Goal: Information Seeking & Learning: Learn about a topic

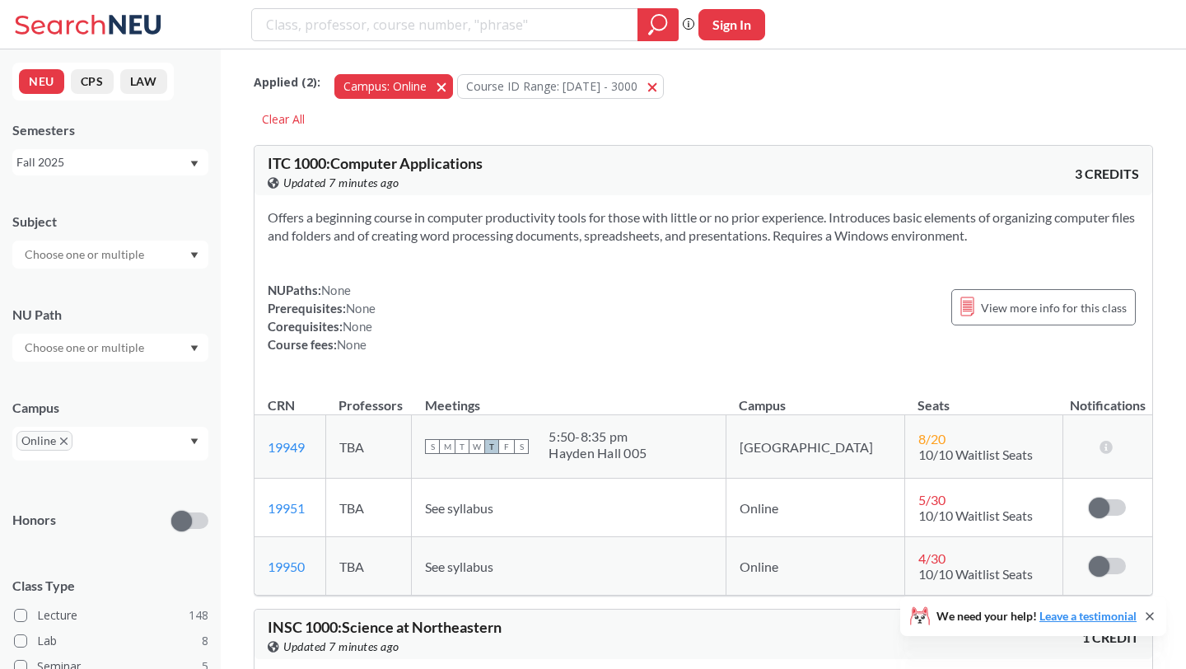
click at [447, 84] on span "button" at bounding box center [447, 86] width 0 height 16
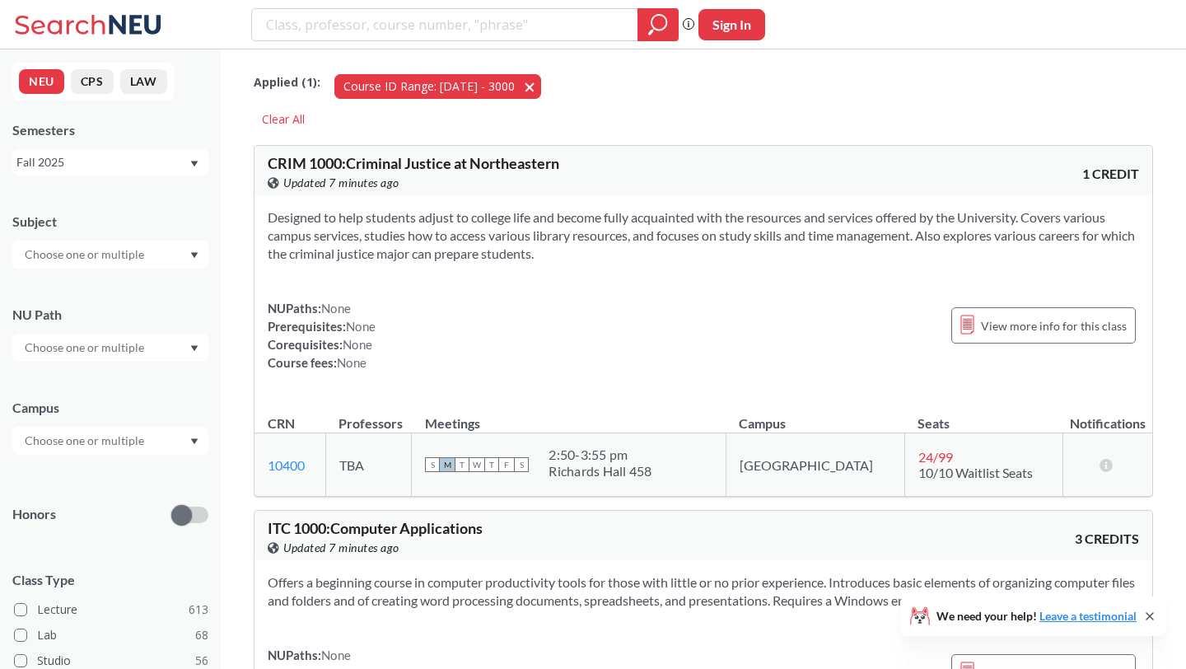
click at [535, 90] on span "button" at bounding box center [535, 86] width 0 height 16
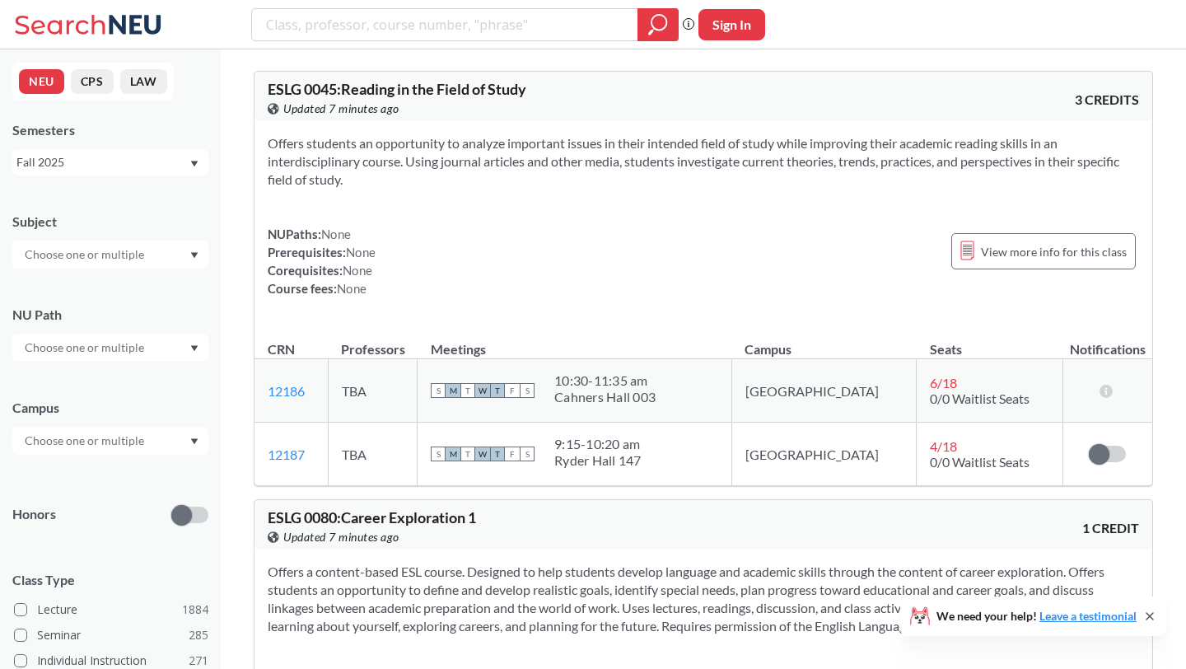
click at [161, 247] on div at bounding box center [110, 254] width 196 height 28
click at [133, 308] on div "CS ( 113 ) Computer Science" at bounding box center [110, 290] width 196 height 45
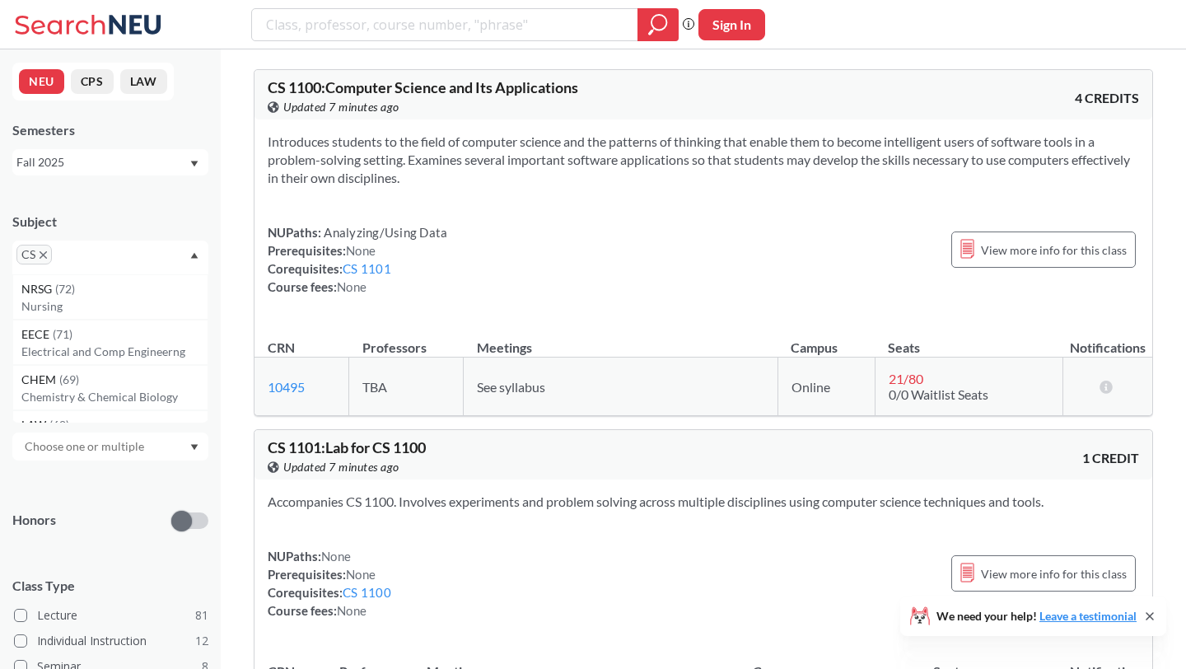
scroll to position [86, 0]
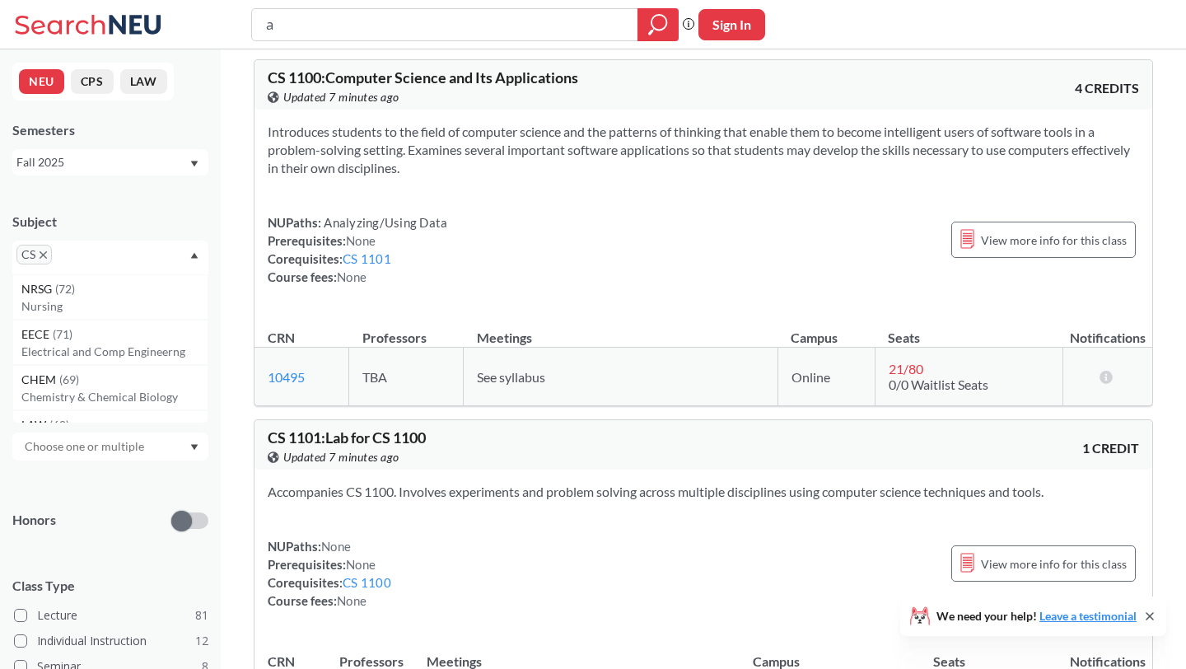
type input "ai"
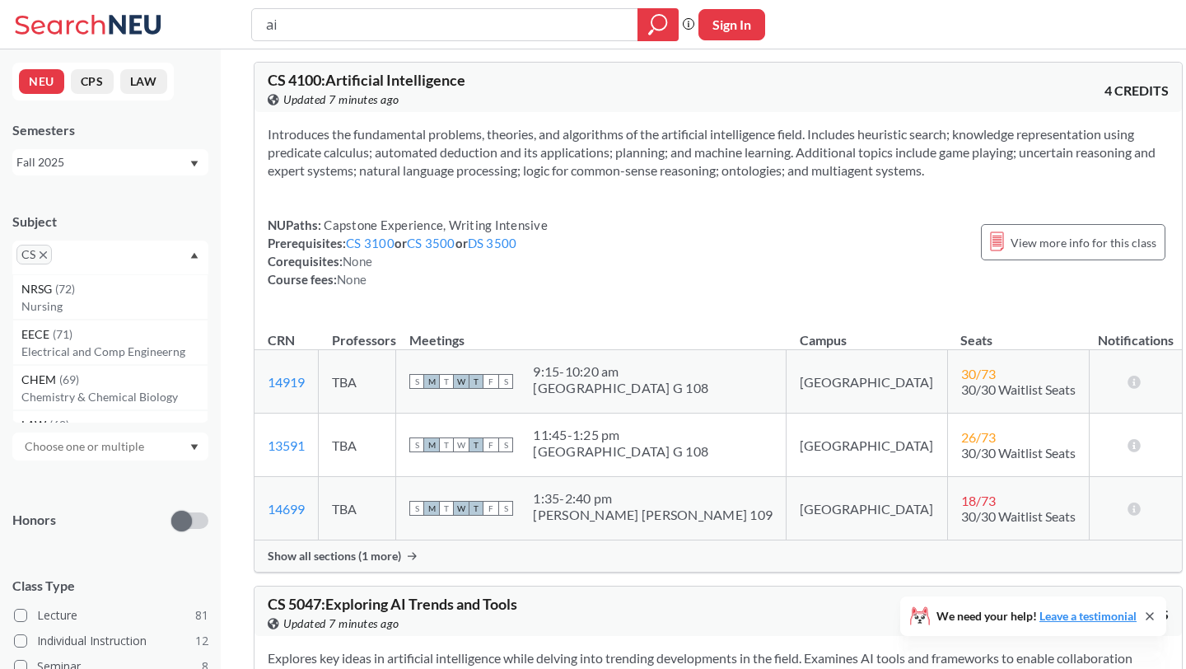
scroll to position [88, 0]
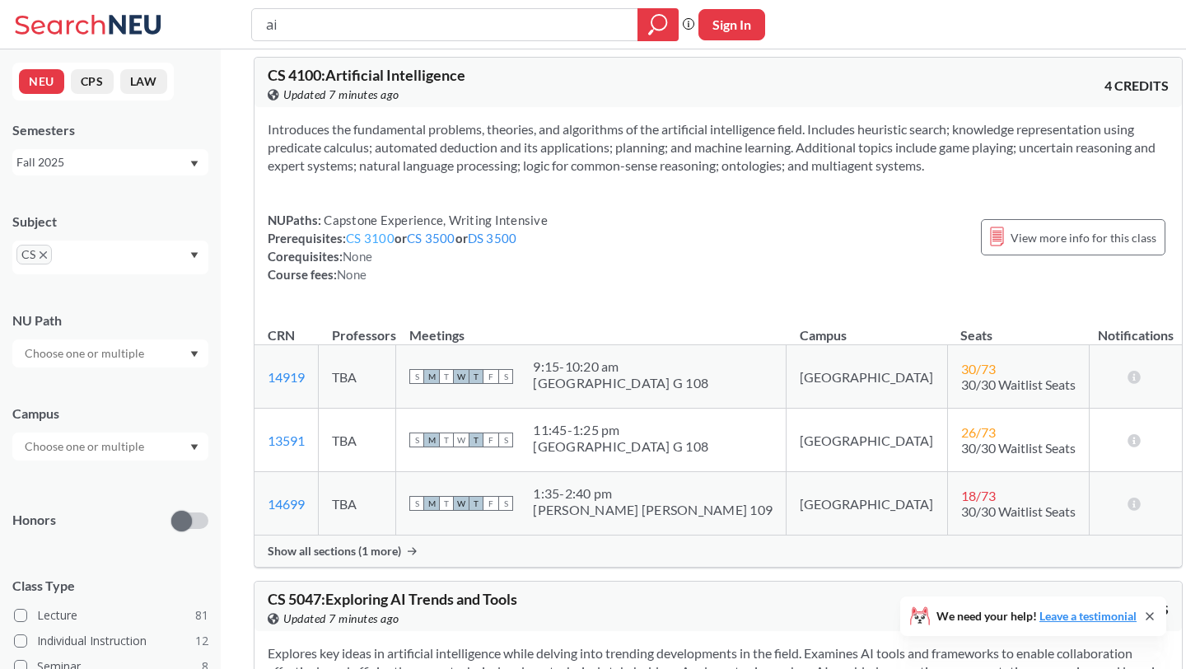
click at [385, 244] on link "CS 3100" at bounding box center [370, 238] width 49 height 15
